Goal: Transaction & Acquisition: Purchase product/service

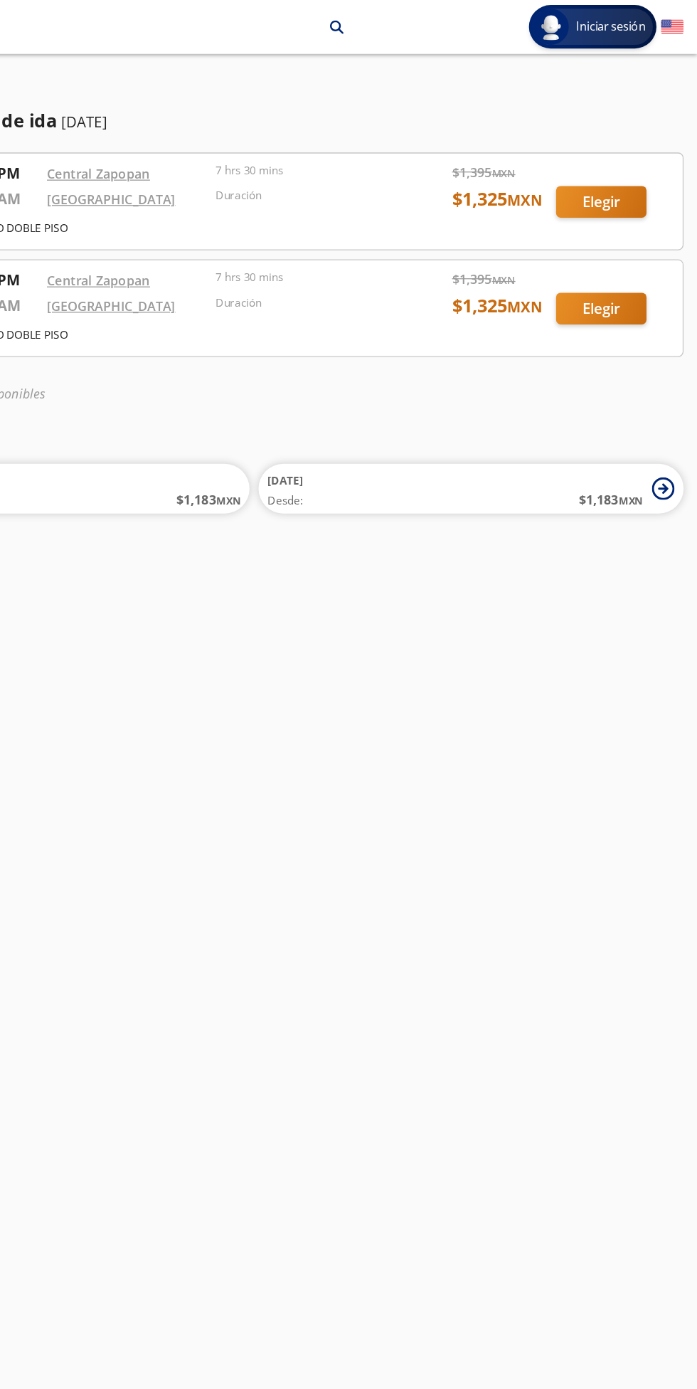
click at [630, 159] on div at bounding box center [348, 158] width 674 height 75
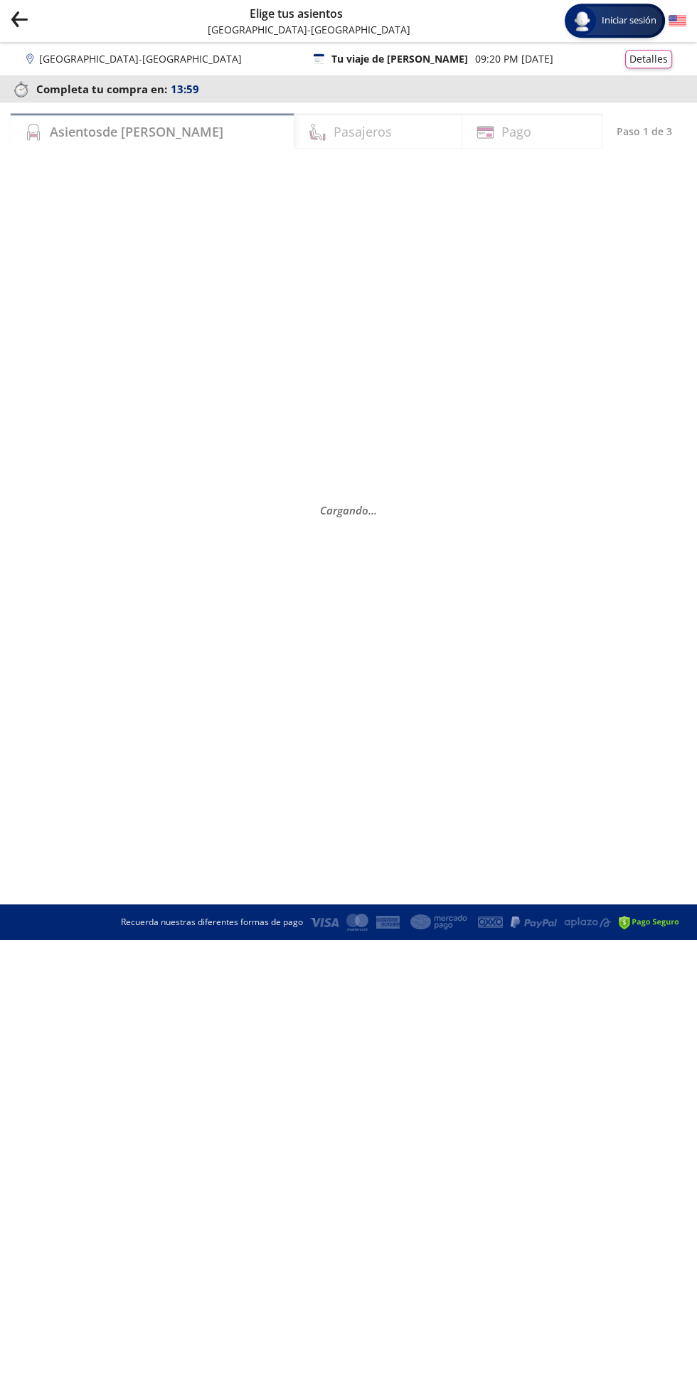
scroll to position [6, 0]
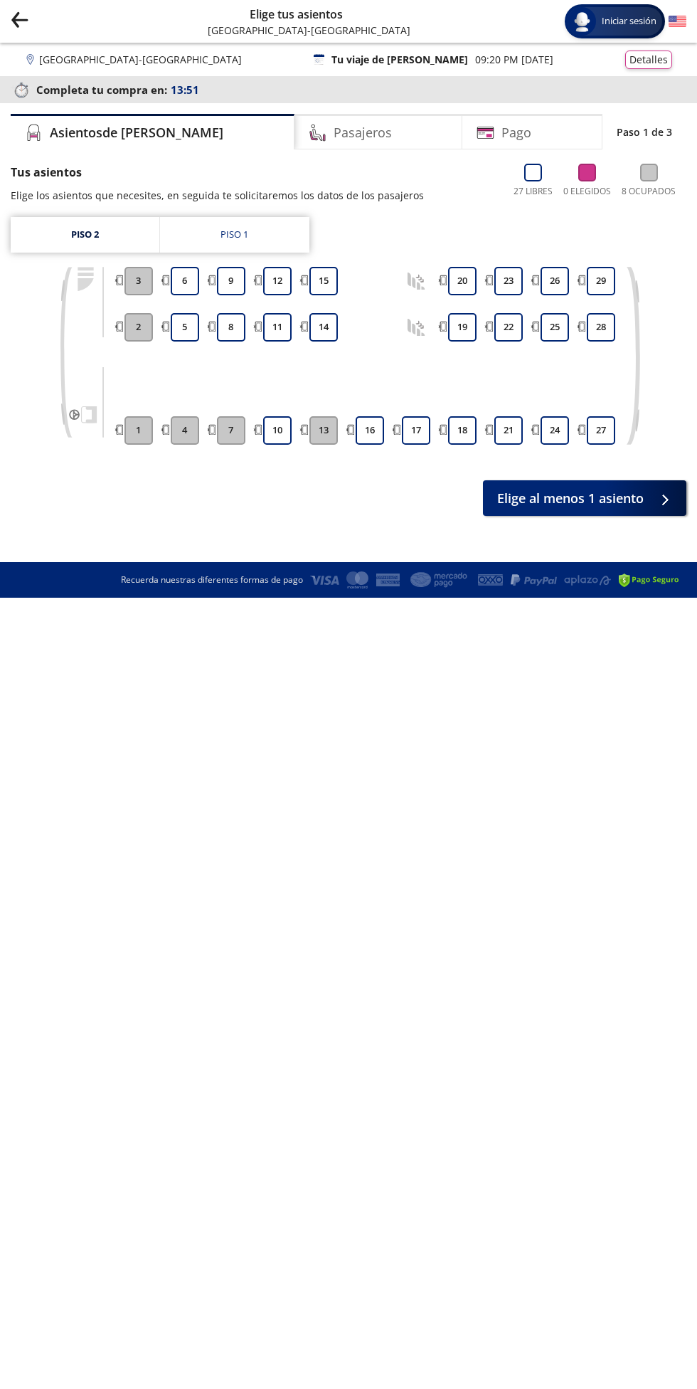
click at [462, 424] on button "18" at bounding box center [462, 430] width 28 height 28
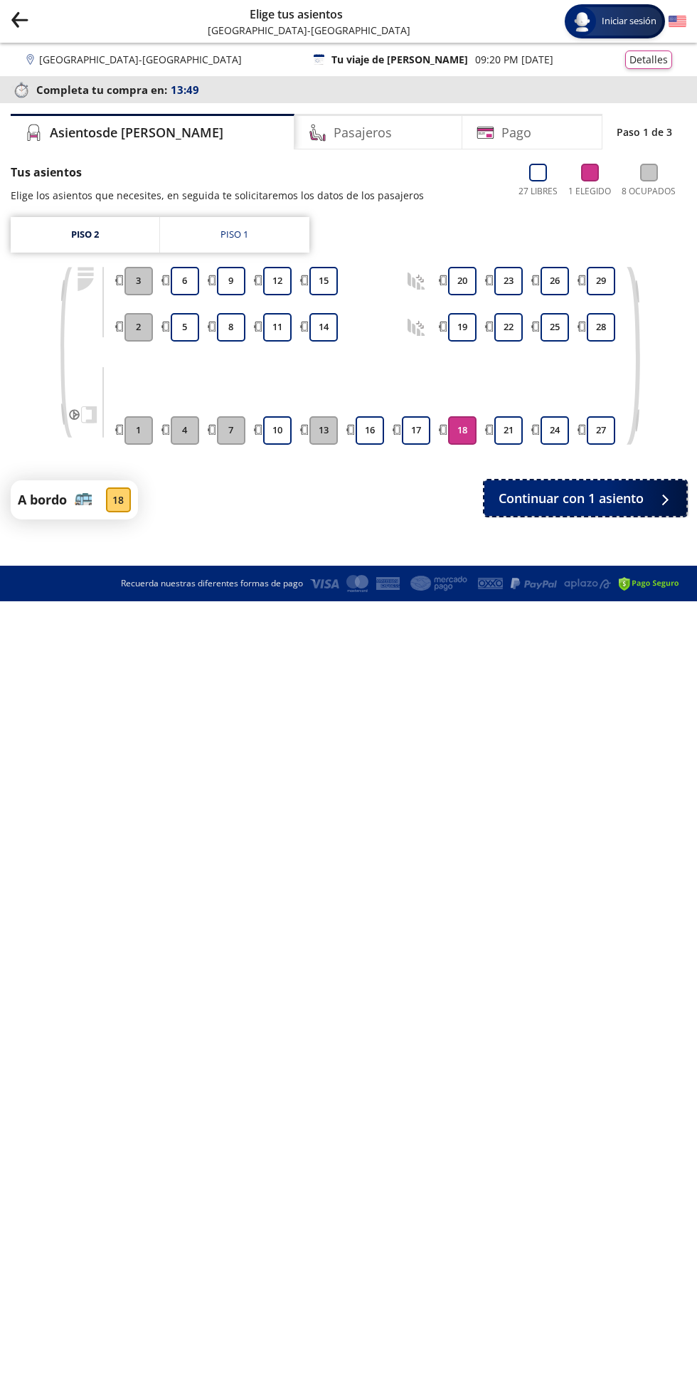
click at [649, 493] on button "Continuar con 1 asiento" at bounding box center [585, 498] width 202 height 36
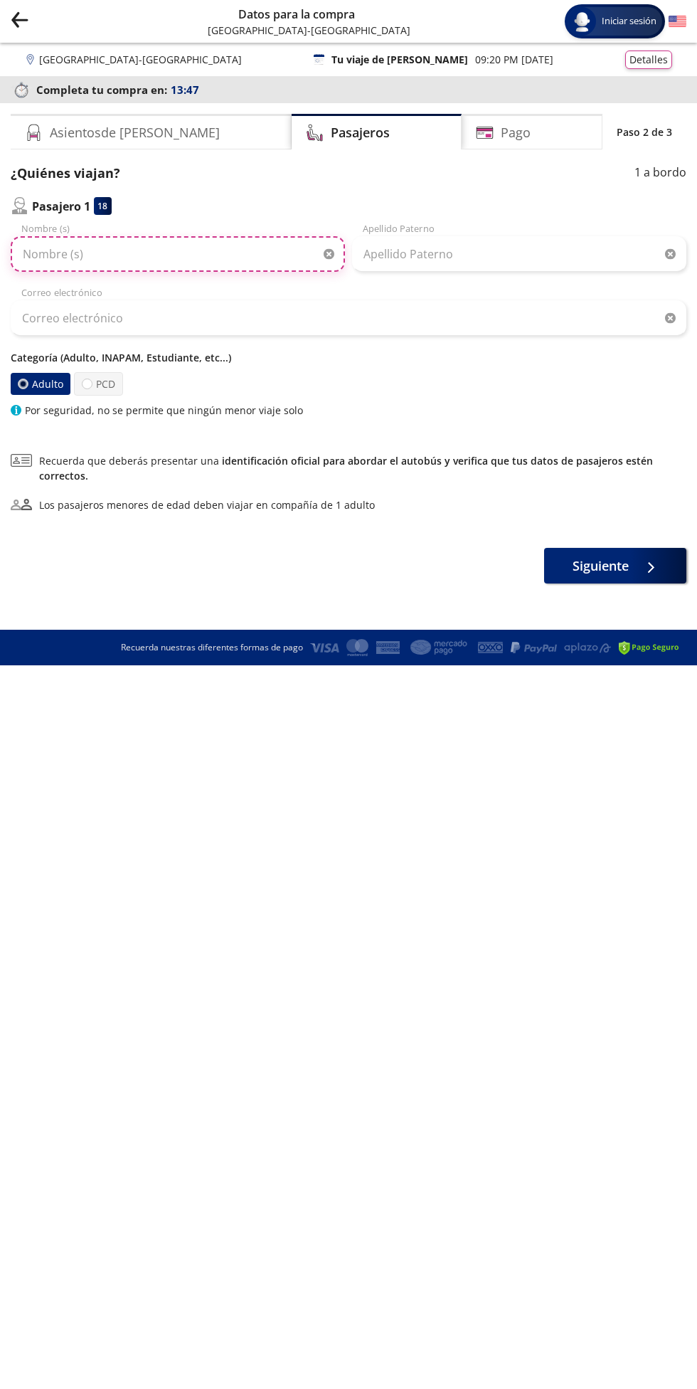
click at [217, 259] on input "Nombre (s)" at bounding box center [178, 254] width 334 height 36
type input "[PERSON_NAME]"
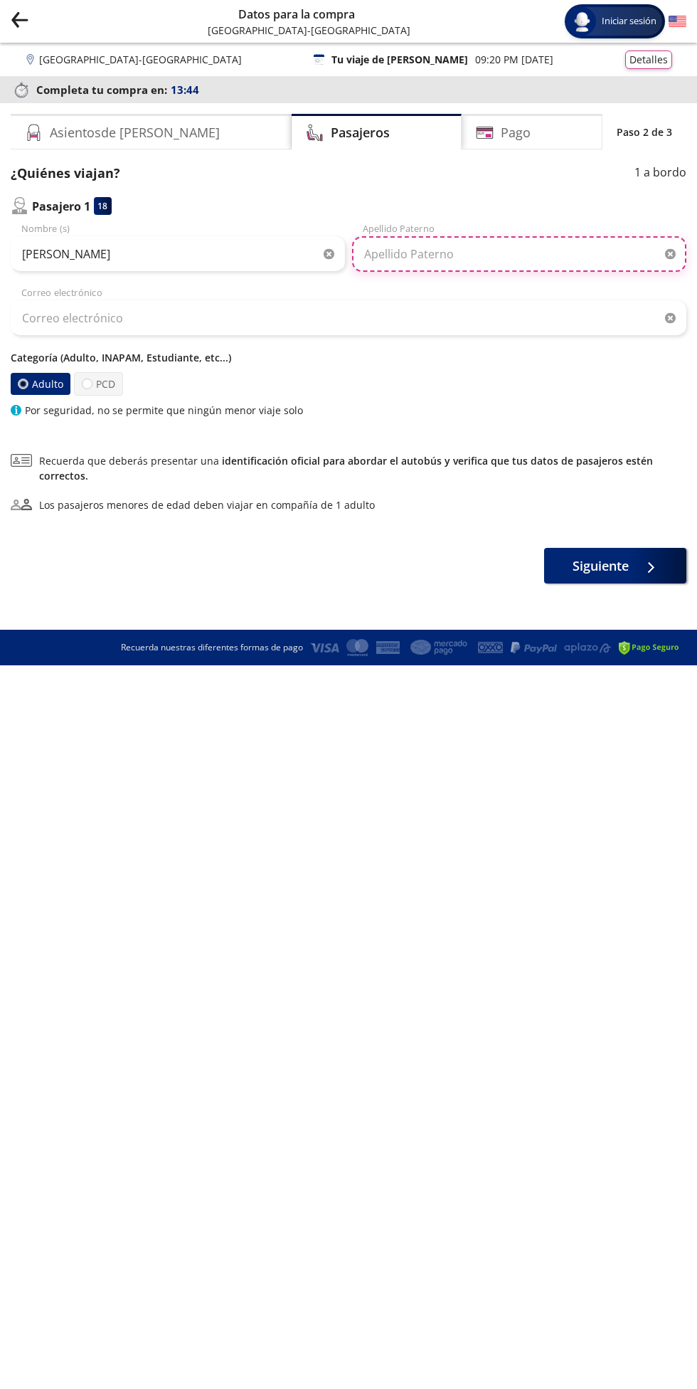
click at [534, 251] on input "Apellido Paterno" at bounding box center [519, 254] width 334 height 36
type input "Z"
type input "[PERSON_NAME]"
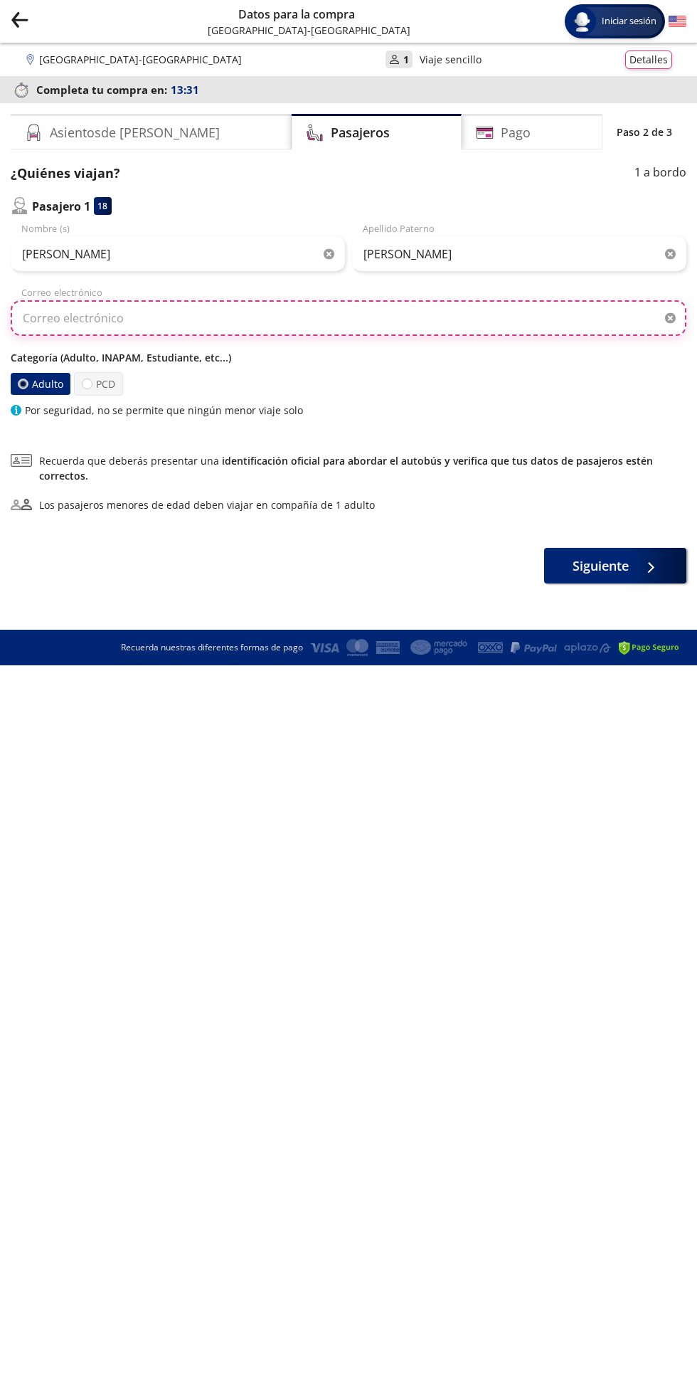
click at [487, 310] on input "Correo electrónico" at bounding box center [349, 318] width 676 height 36
type input "[EMAIL_ADDRESS][DOMAIN_NAME]"
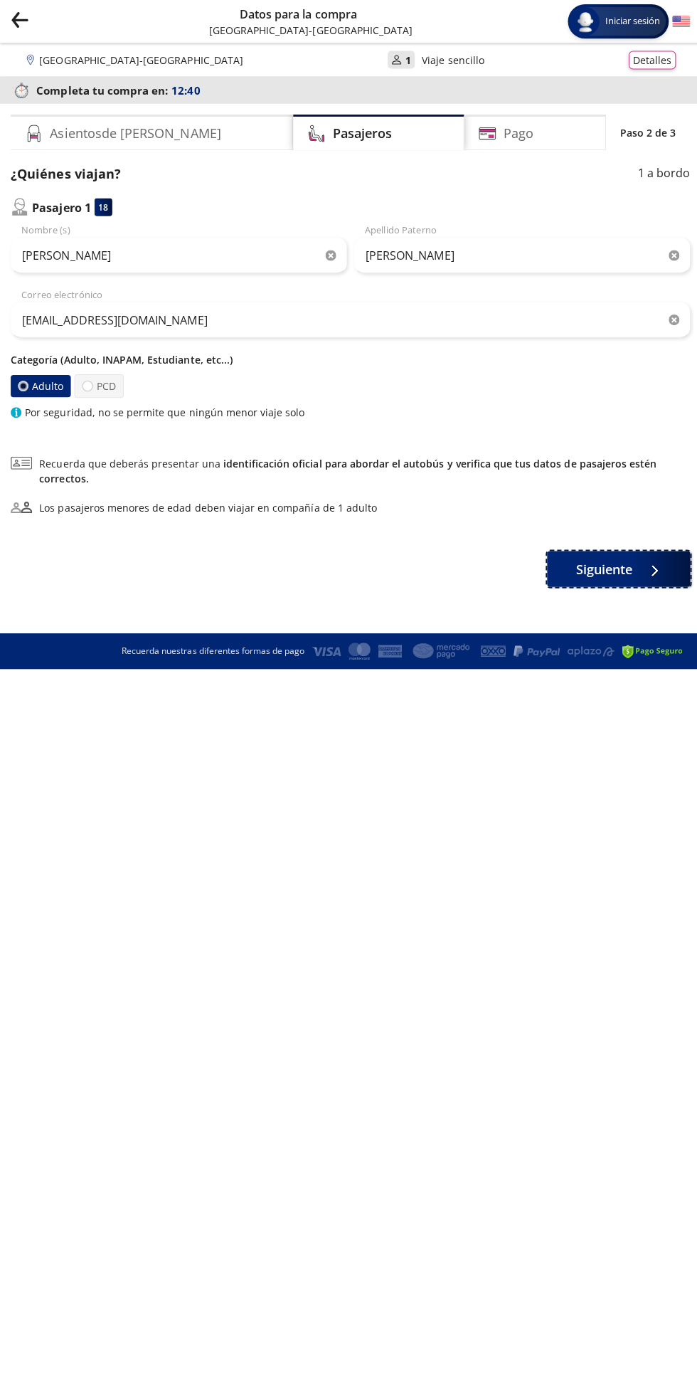
click at [630, 570] on button "Siguiente" at bounding box center [615, 566] width 142 height 36
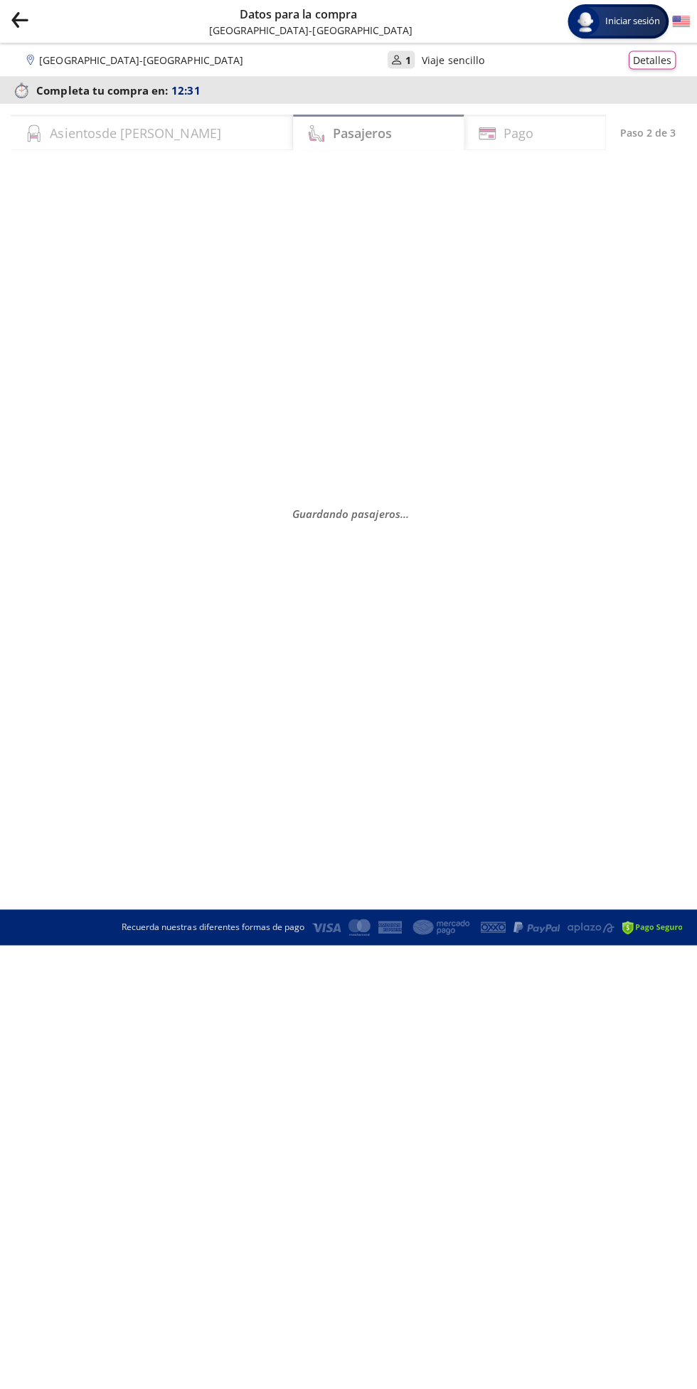
select select "MX"
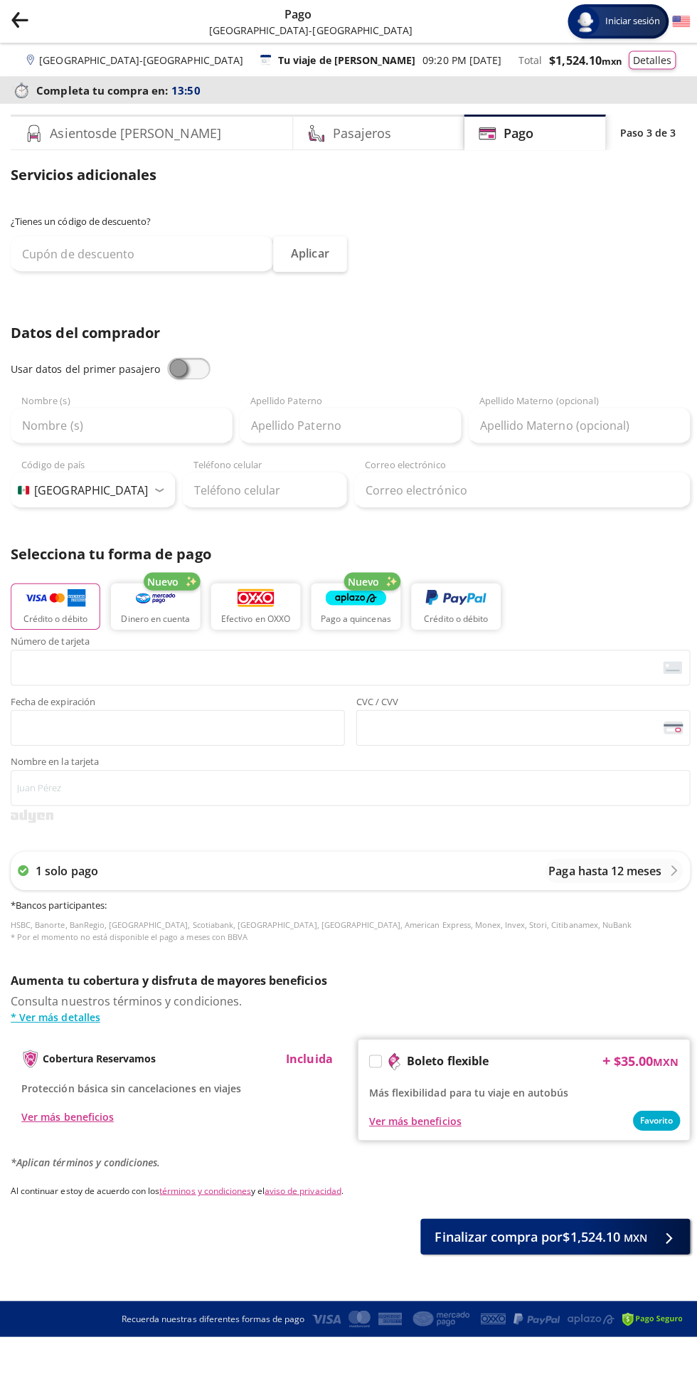
click at [187, 369] on span at bounding box center [187, 366] width 43 height 21
click at [166, 356] on input "checkbox" at bounding box center [166, 356] width 0 height 0
type input "[PERSON_NAME]"
type input "[EMAIL_ADDRESS][DOMAIN_NAME]"
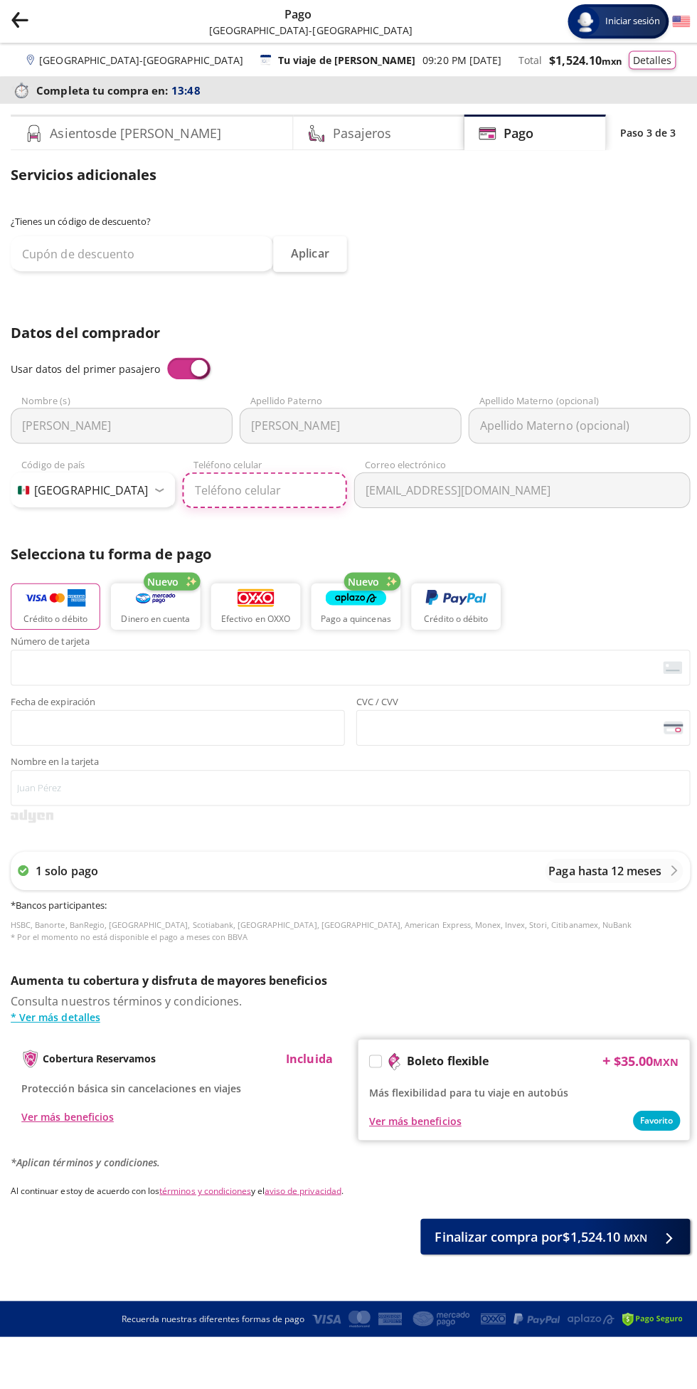
click at [314, 485] on input "Teléfono celular" at bounding box center [263, 488] width 164 height 36
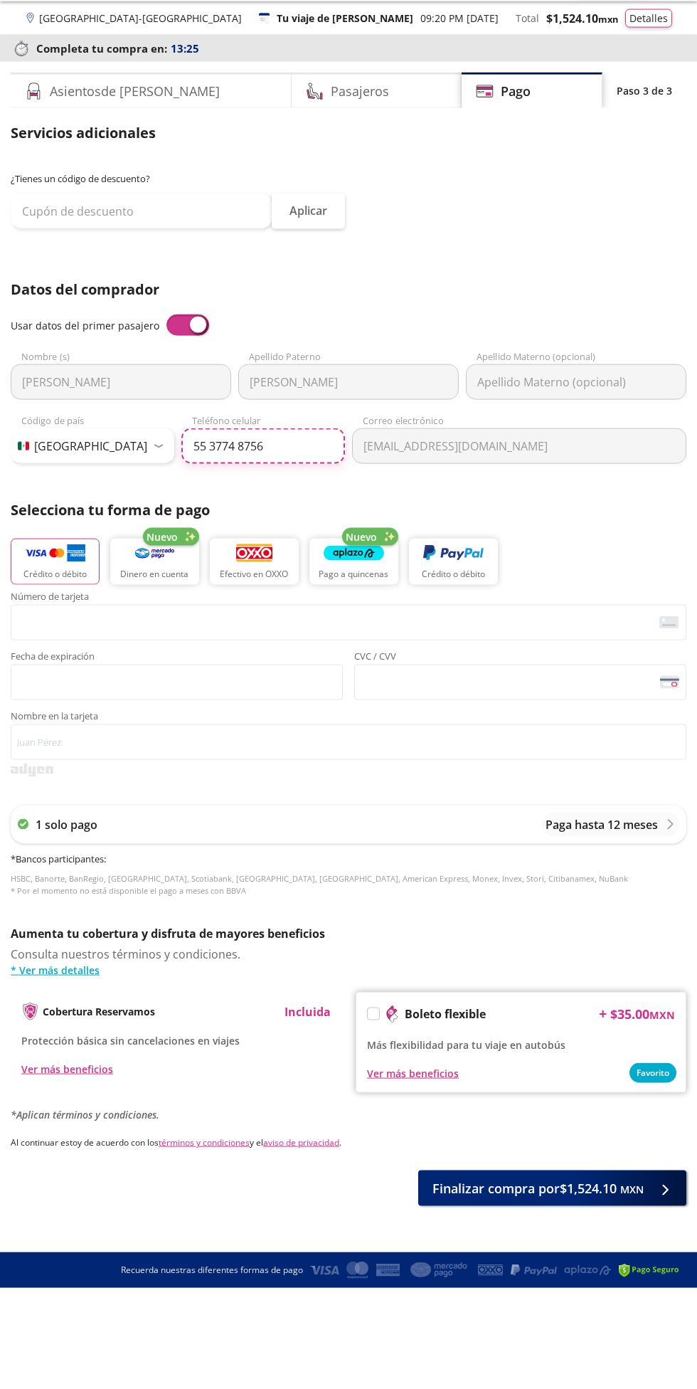
type input "55 3774 8756"
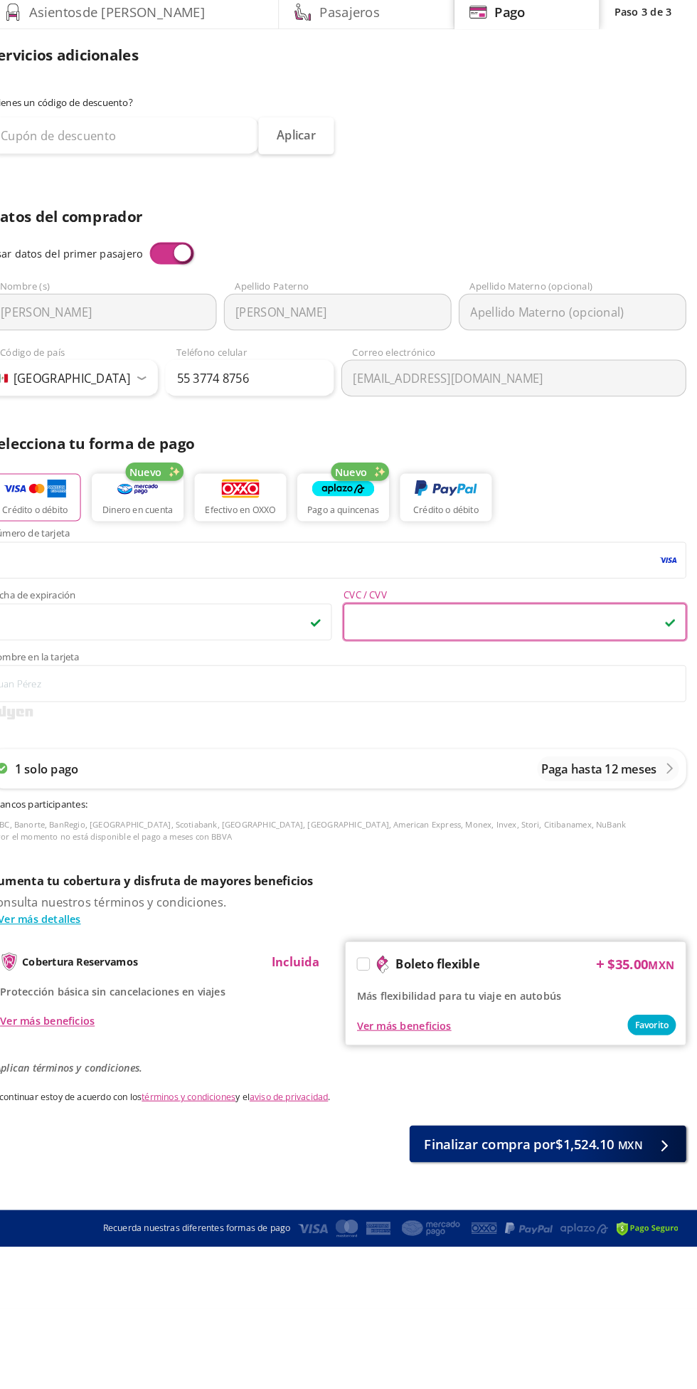
scroll to position [10, 0]
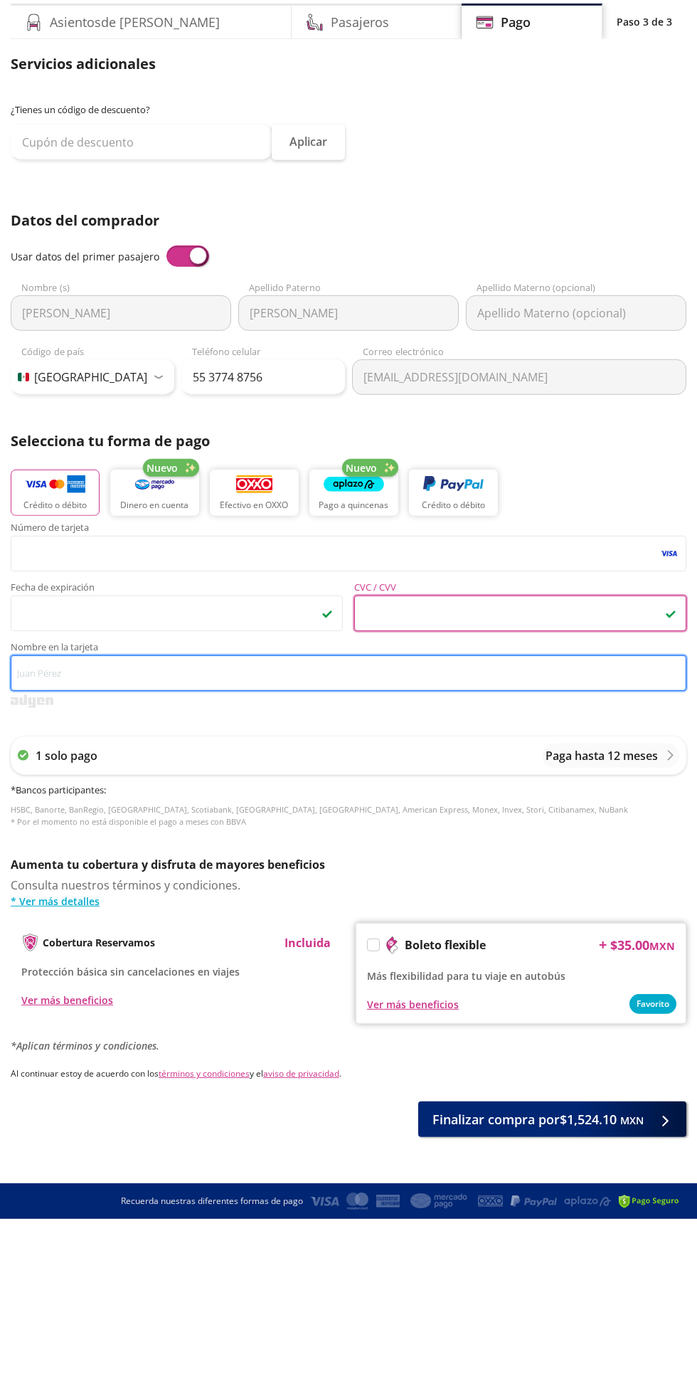
click at [430, 773] on input "Nombre en la tarjeta" at bounding box center [349, 783] width 676 height 36
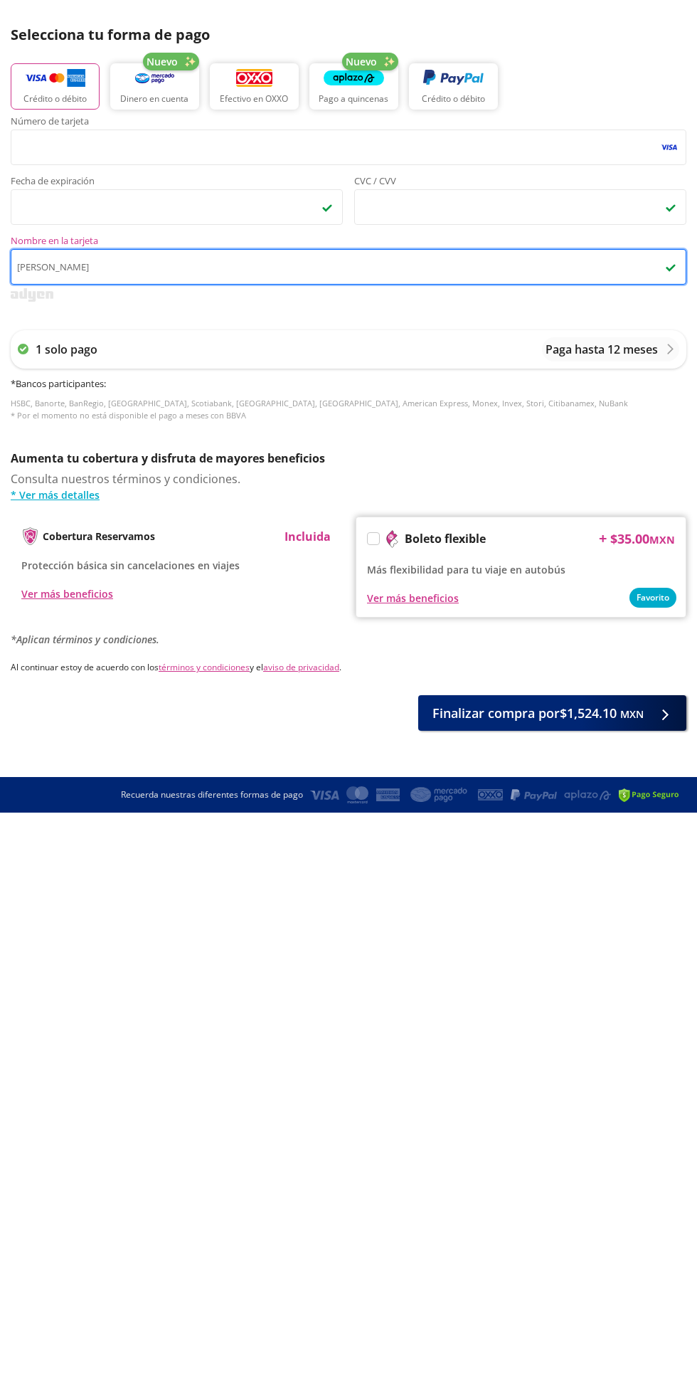
type input "[PERSON_NAME]"
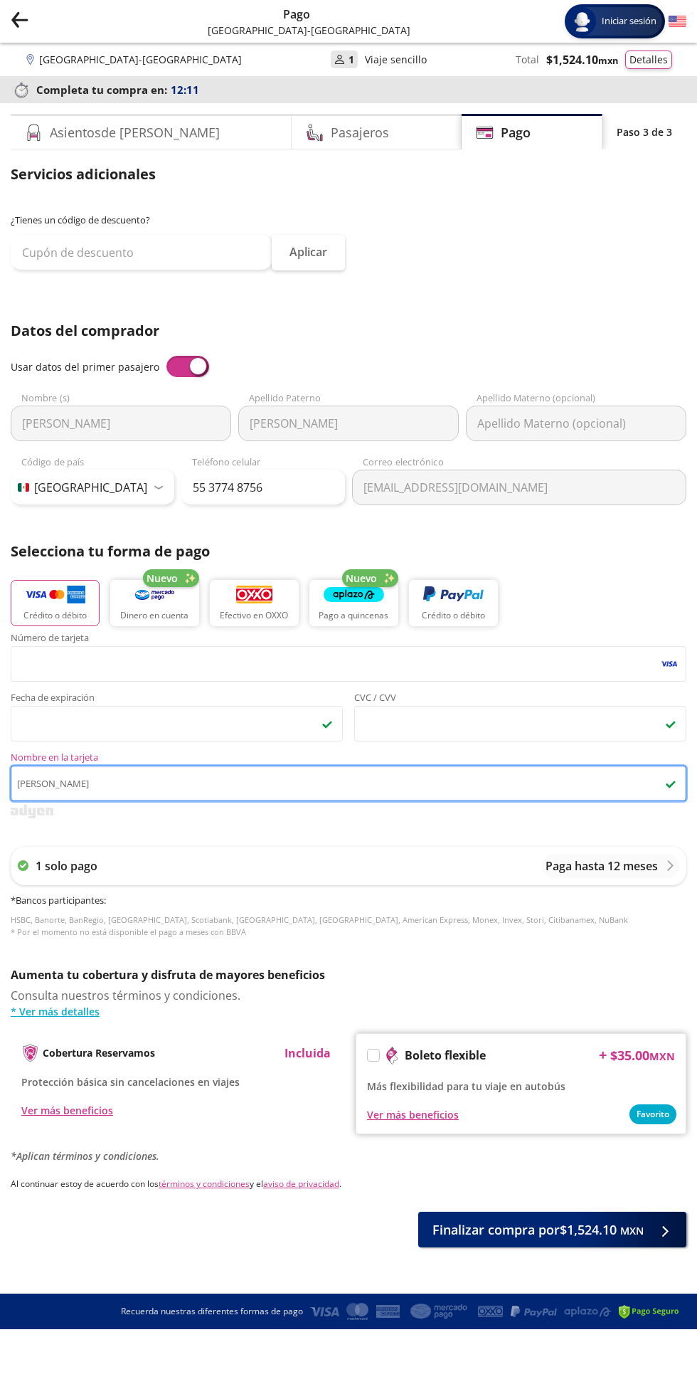
scroll to position [0, 0]
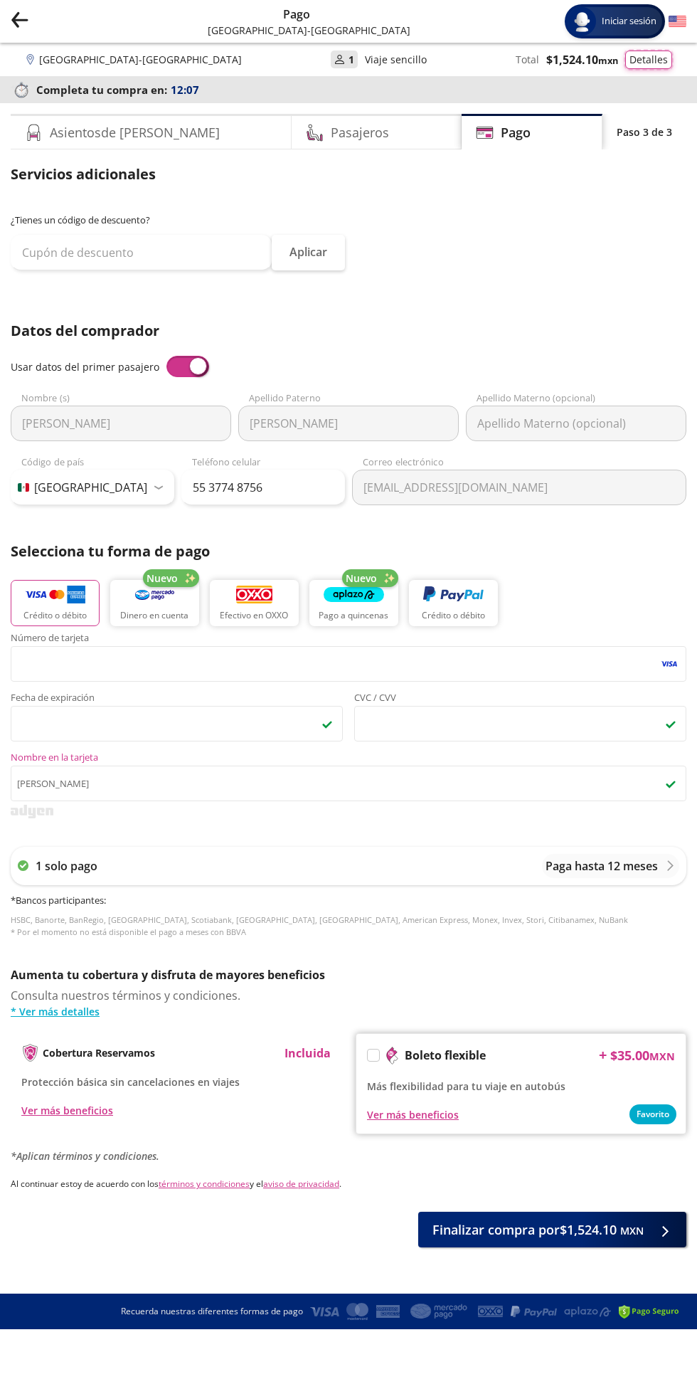
click at [663, 63] on button "Detalles" at bounding box center [648, 60] width 47 height 18
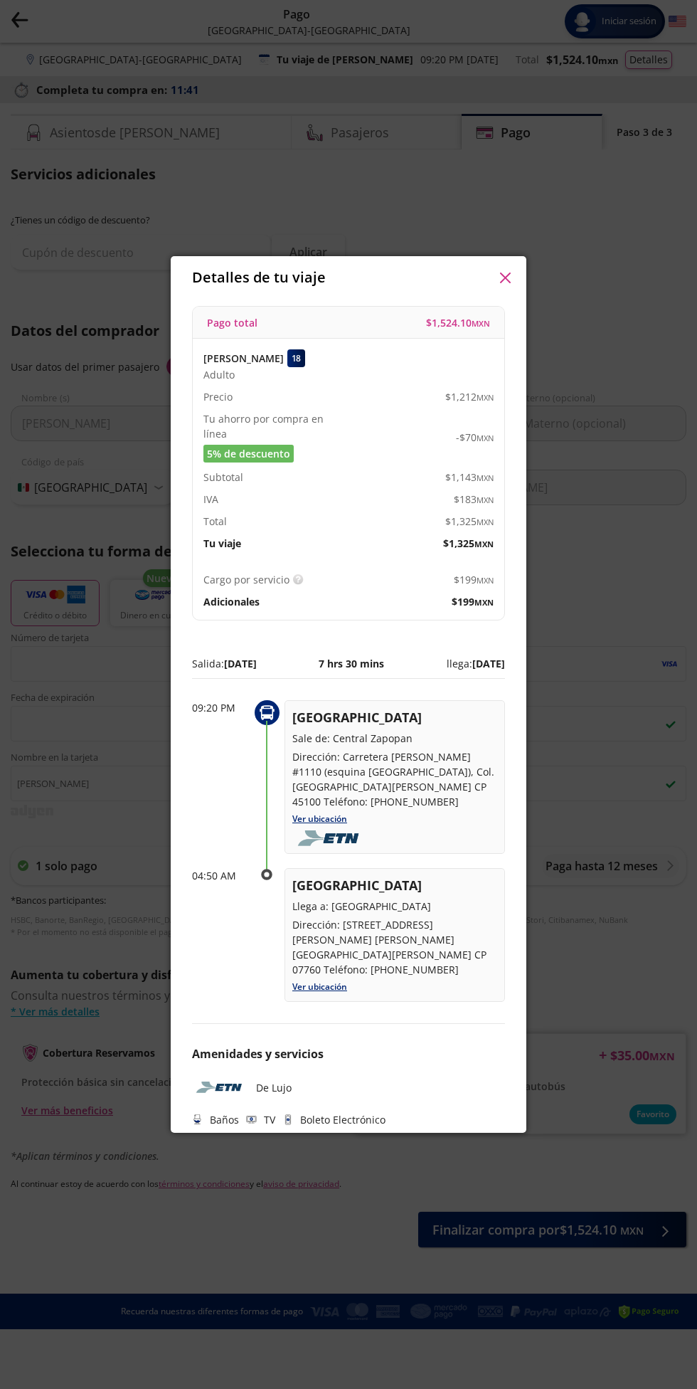
click at [301, 575] on img at bounding box center [298, 579] width 11 height 11
click at [644, 329] on div "Detalles de tu viaje Pago total $ 1,524.10 MXN [PERSON_NAME] 18 Adulto Precio $…" at bounding box center [348, 694] width 697 height 1389
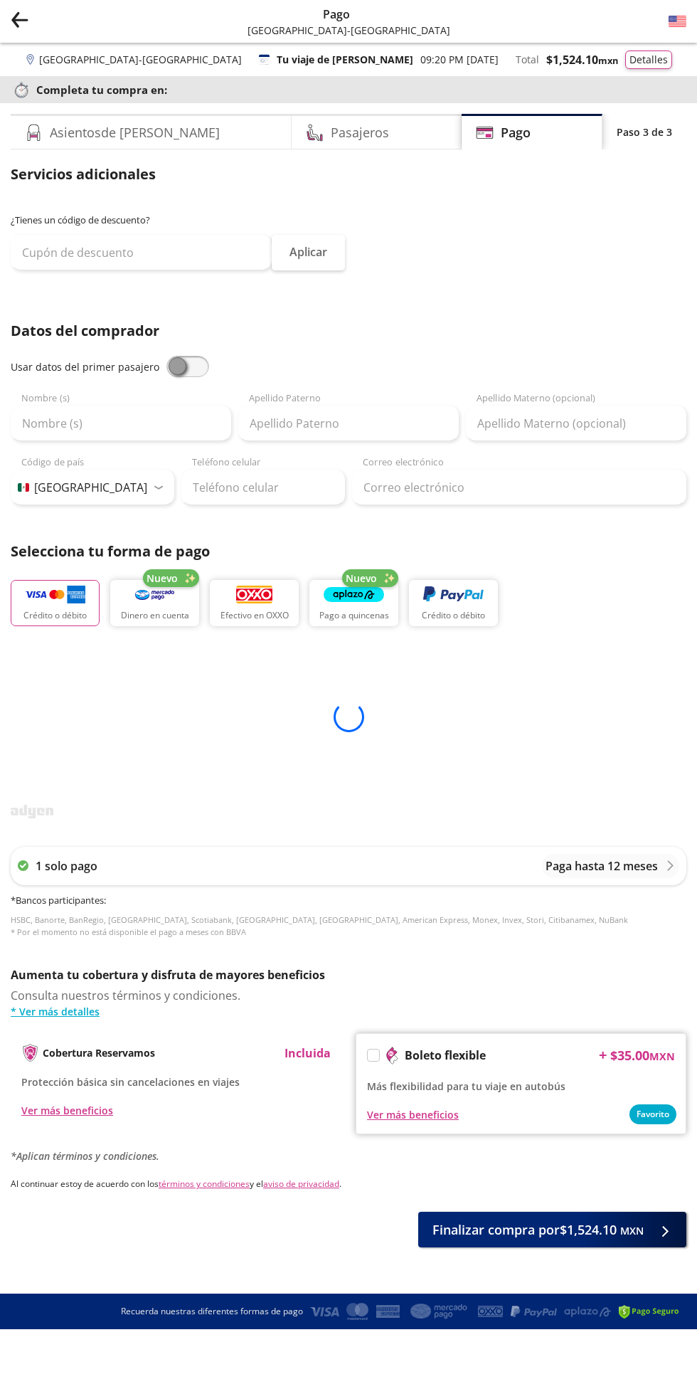
select select "MX"
